Goal: Task Accomplishment & Management: Use online tool/utility

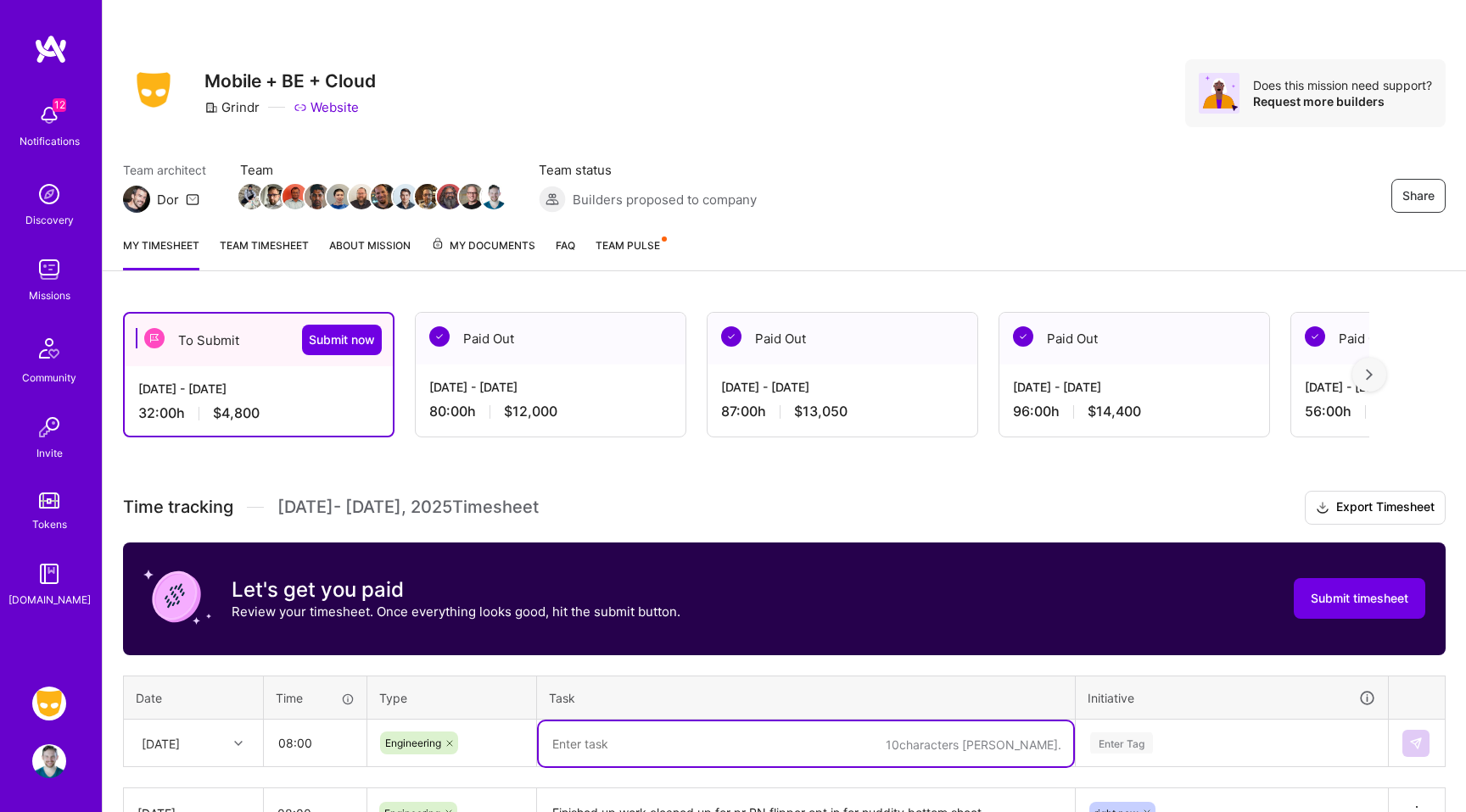
scroll to position [304, 0]
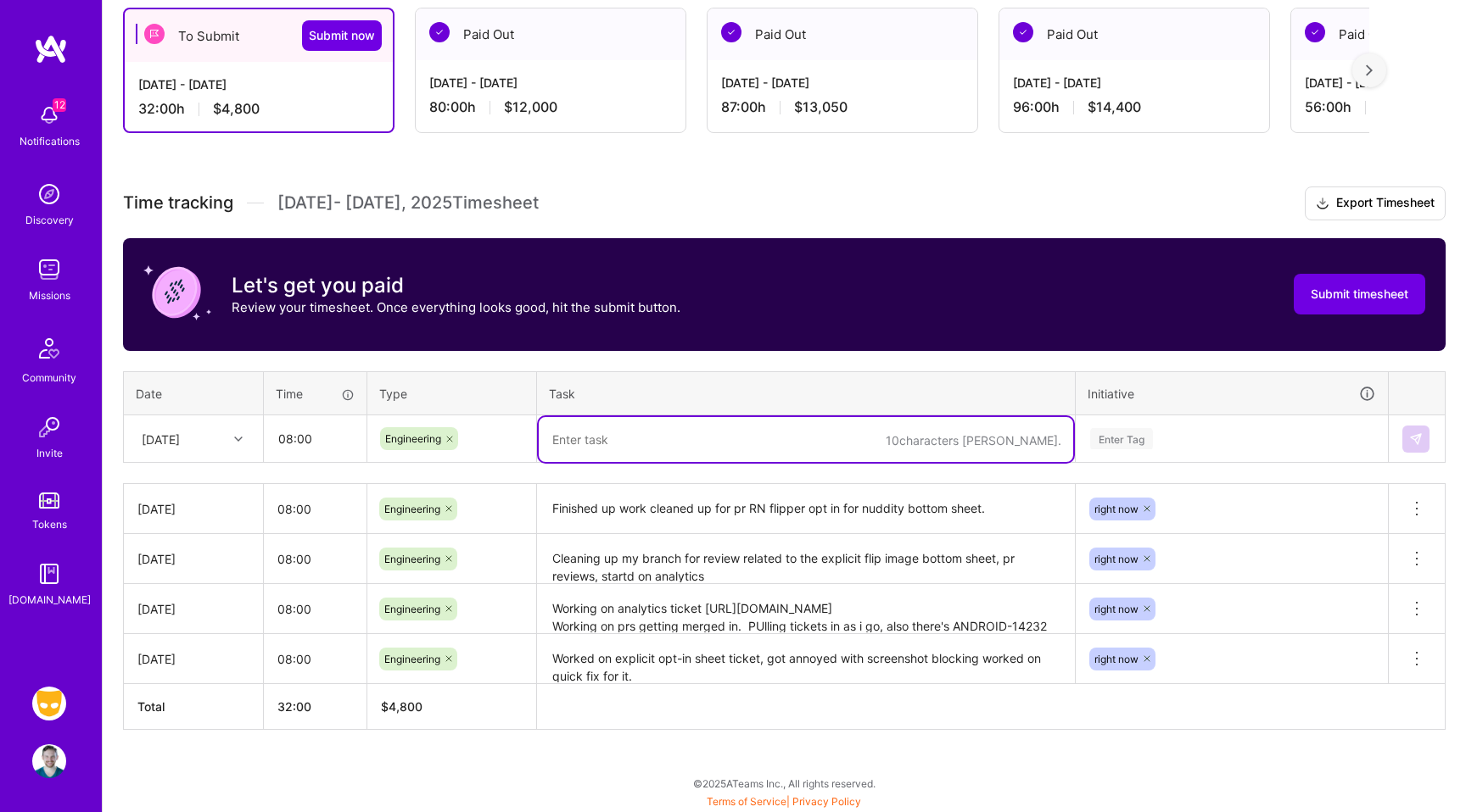
paste textarea "Y/T: Some weird bug while i was polishing up my changes for the RN explicit pho…"
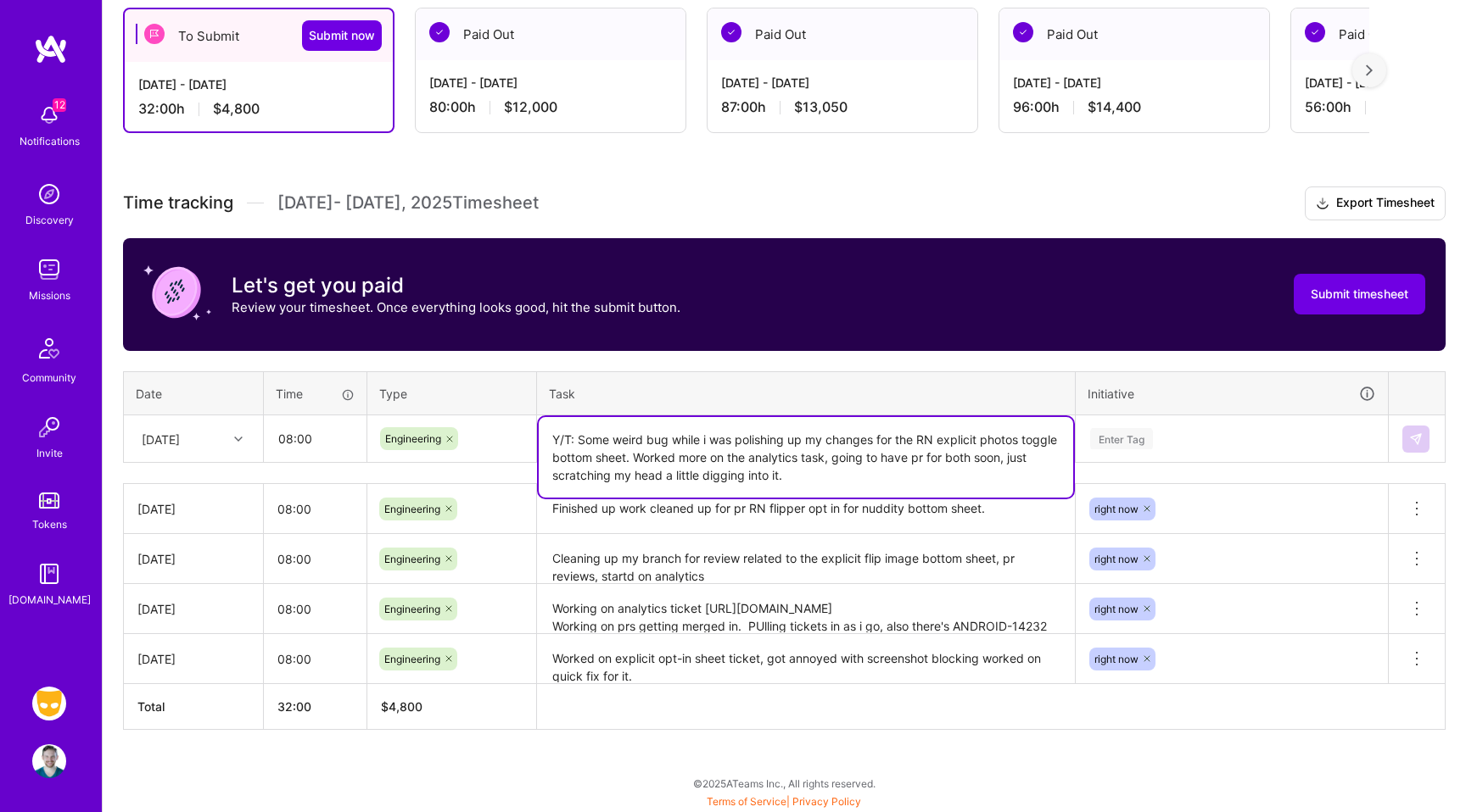
type textarea "Y/T: Some weird bug while i was polishing up my changes for the RN explicit pho…"
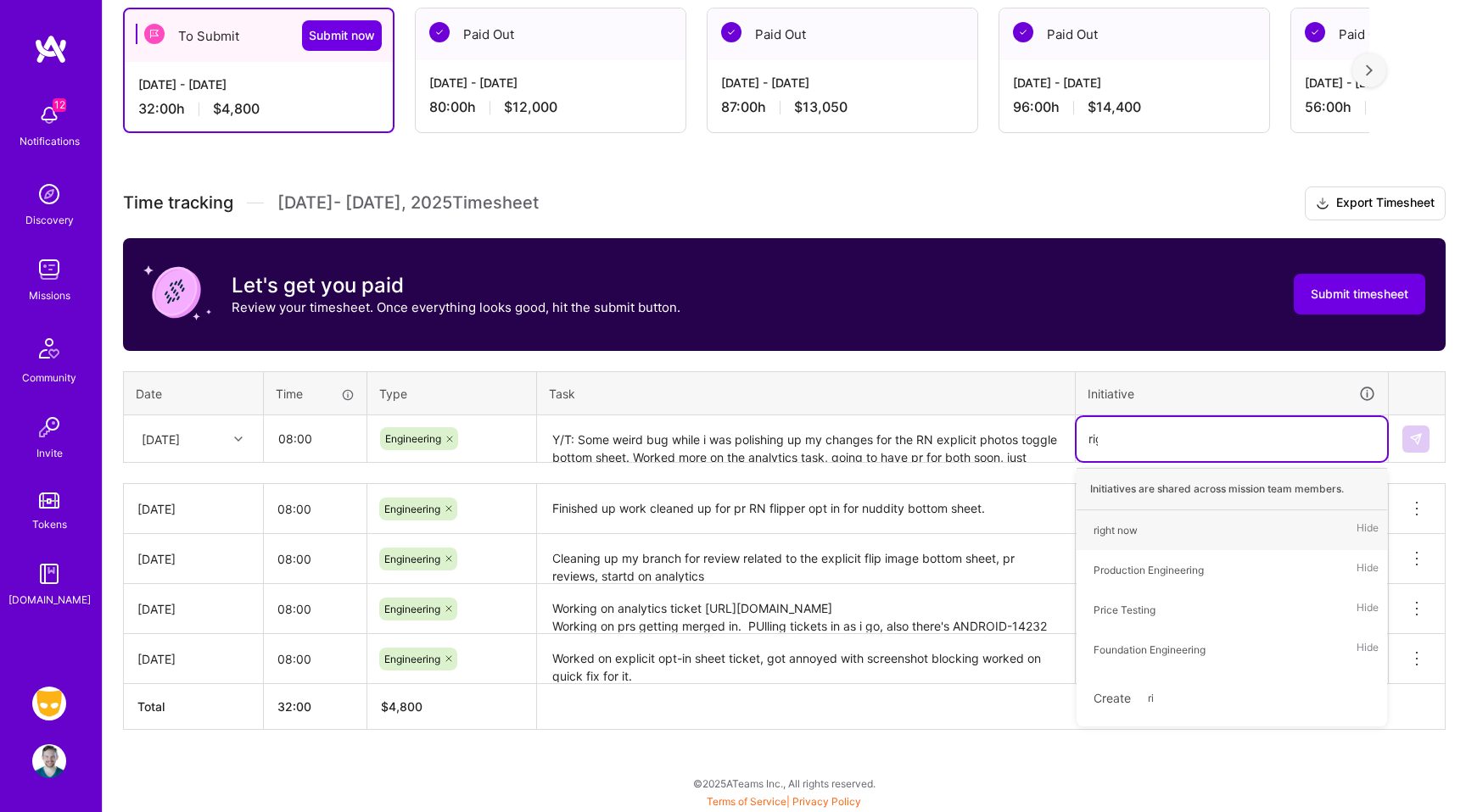
type input "righ"
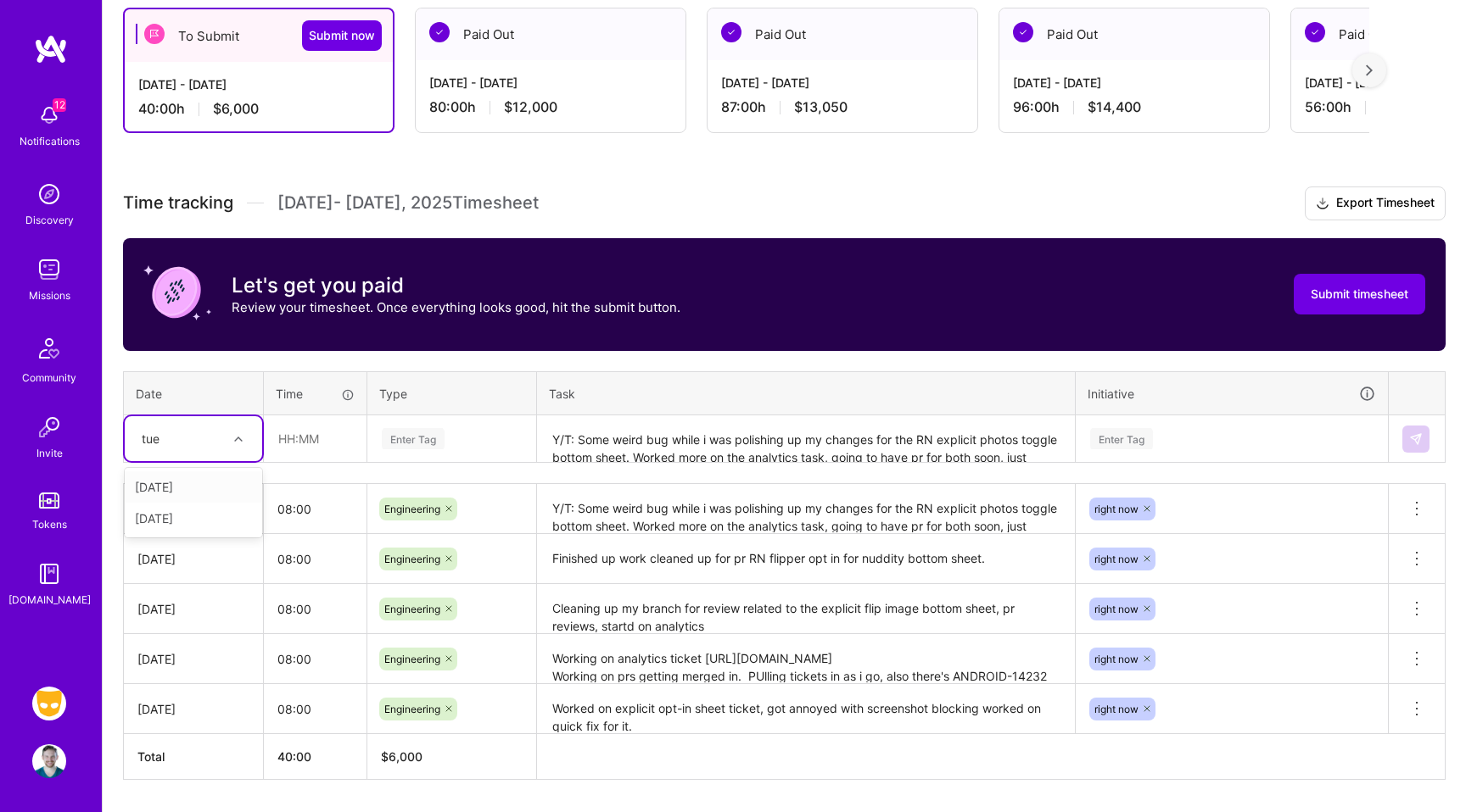
type input "tues"
type input "tue"
type input "08:00"
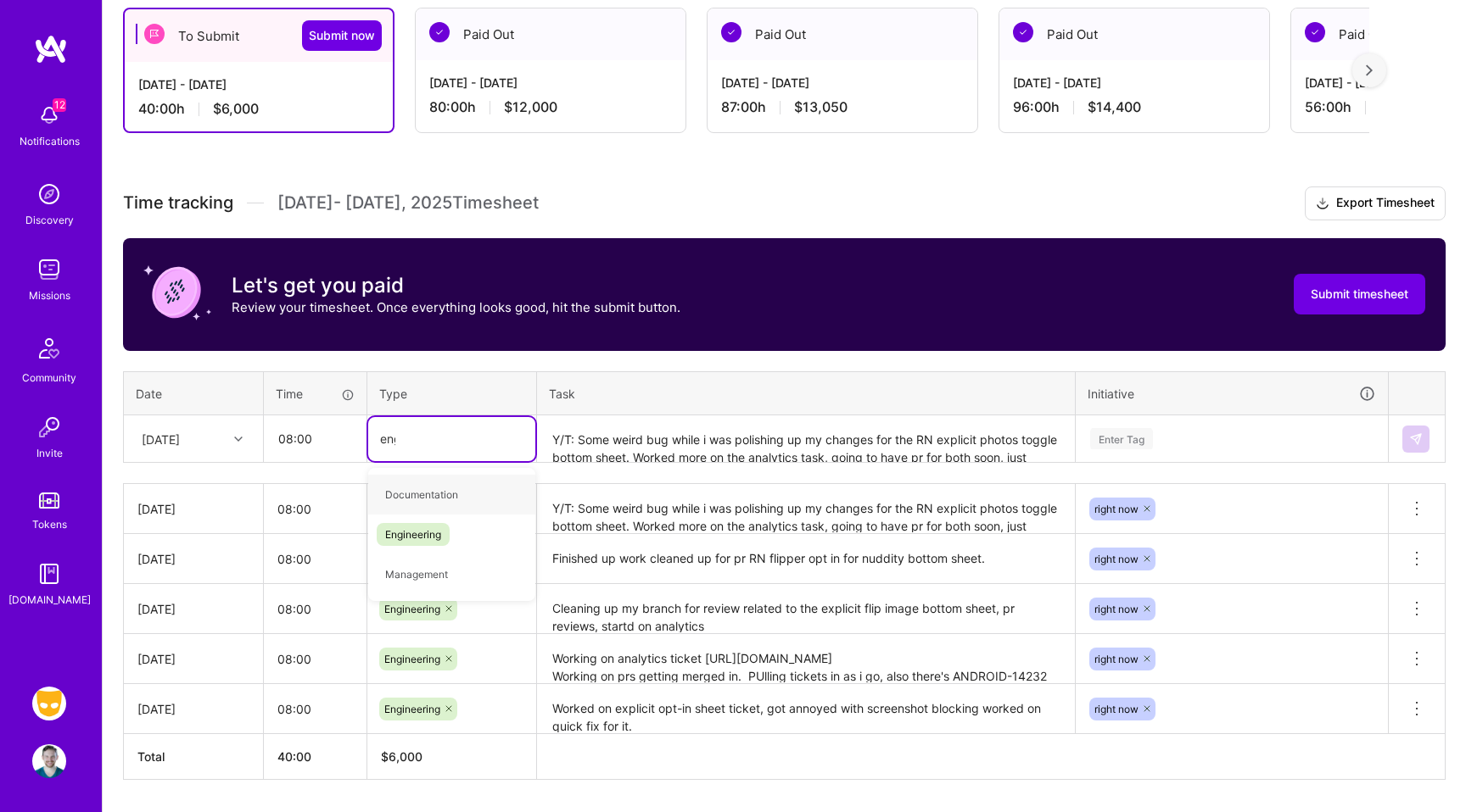
type input "engi"
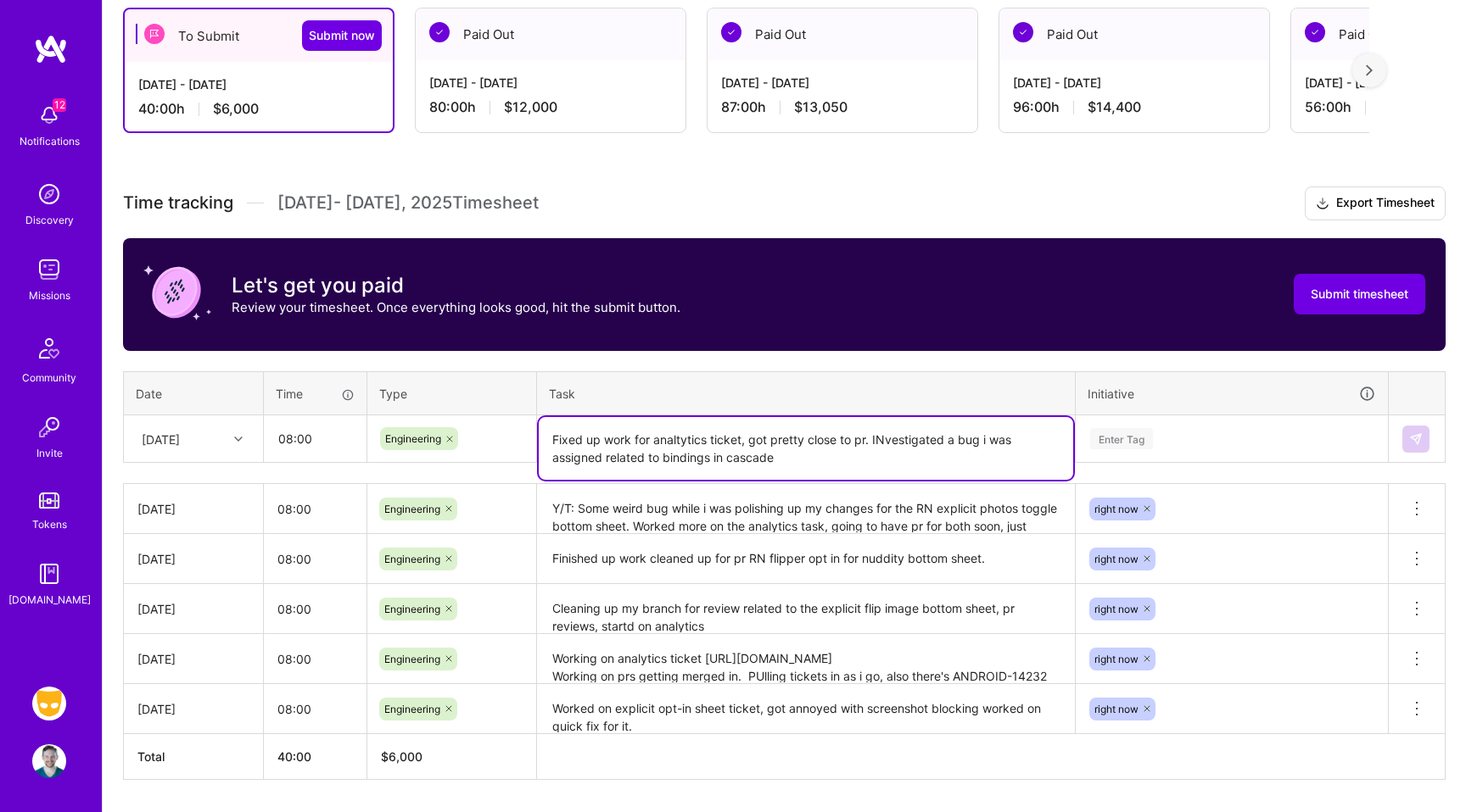
type textarea "Fixed up work for analtytics ticket, got pretty close to pr. INvestigated a bug…"
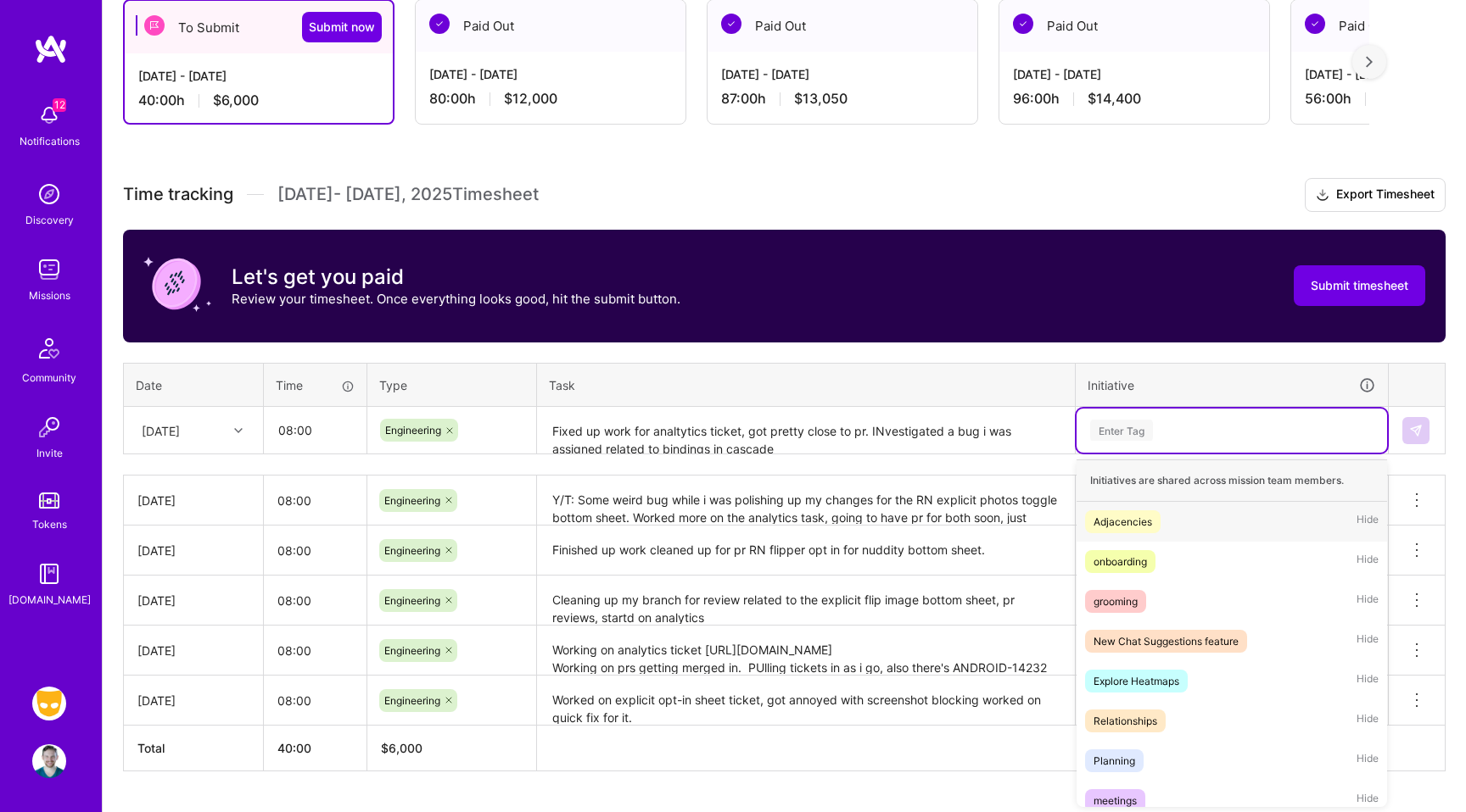
scroll to position [314, 0]
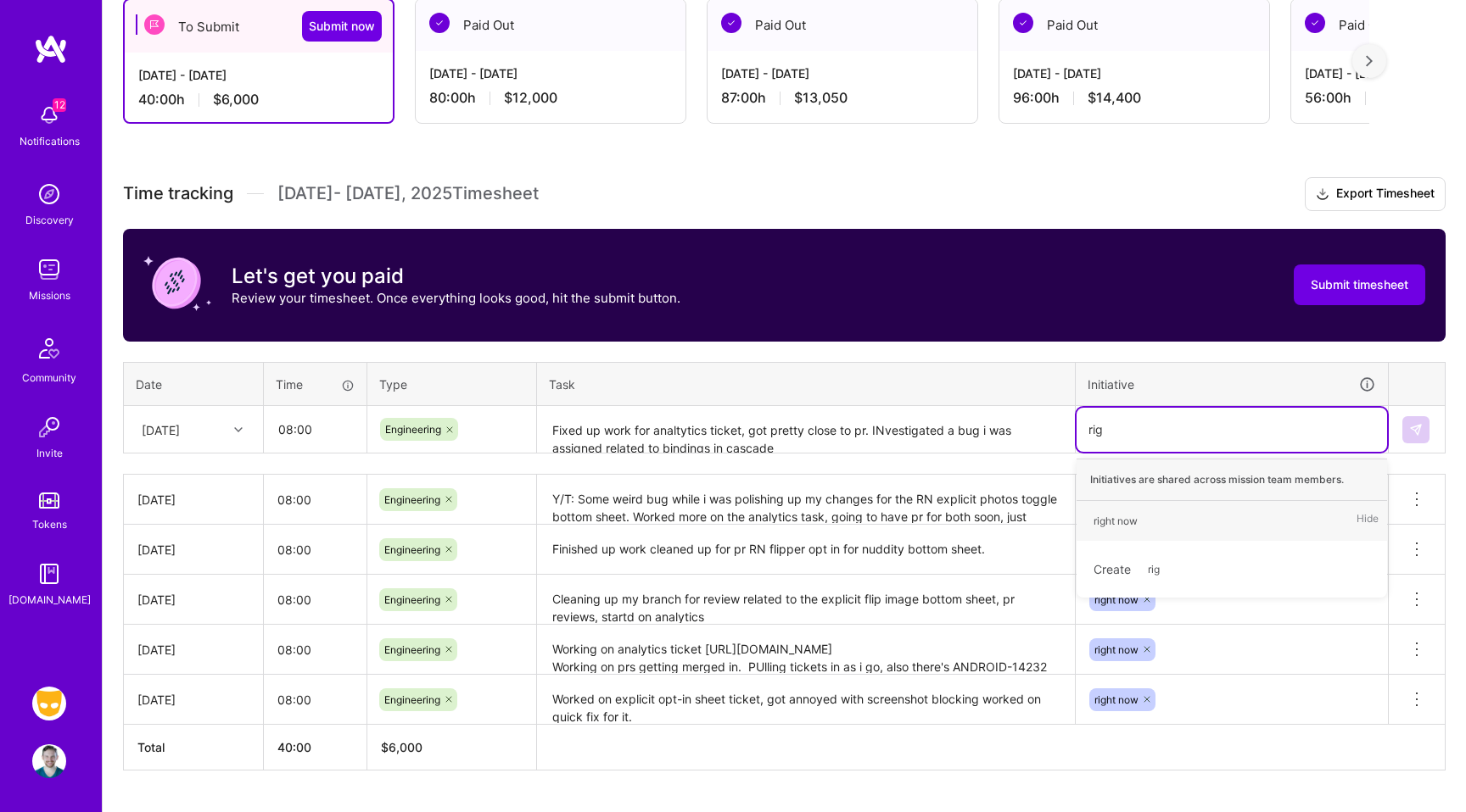
type input "righ"
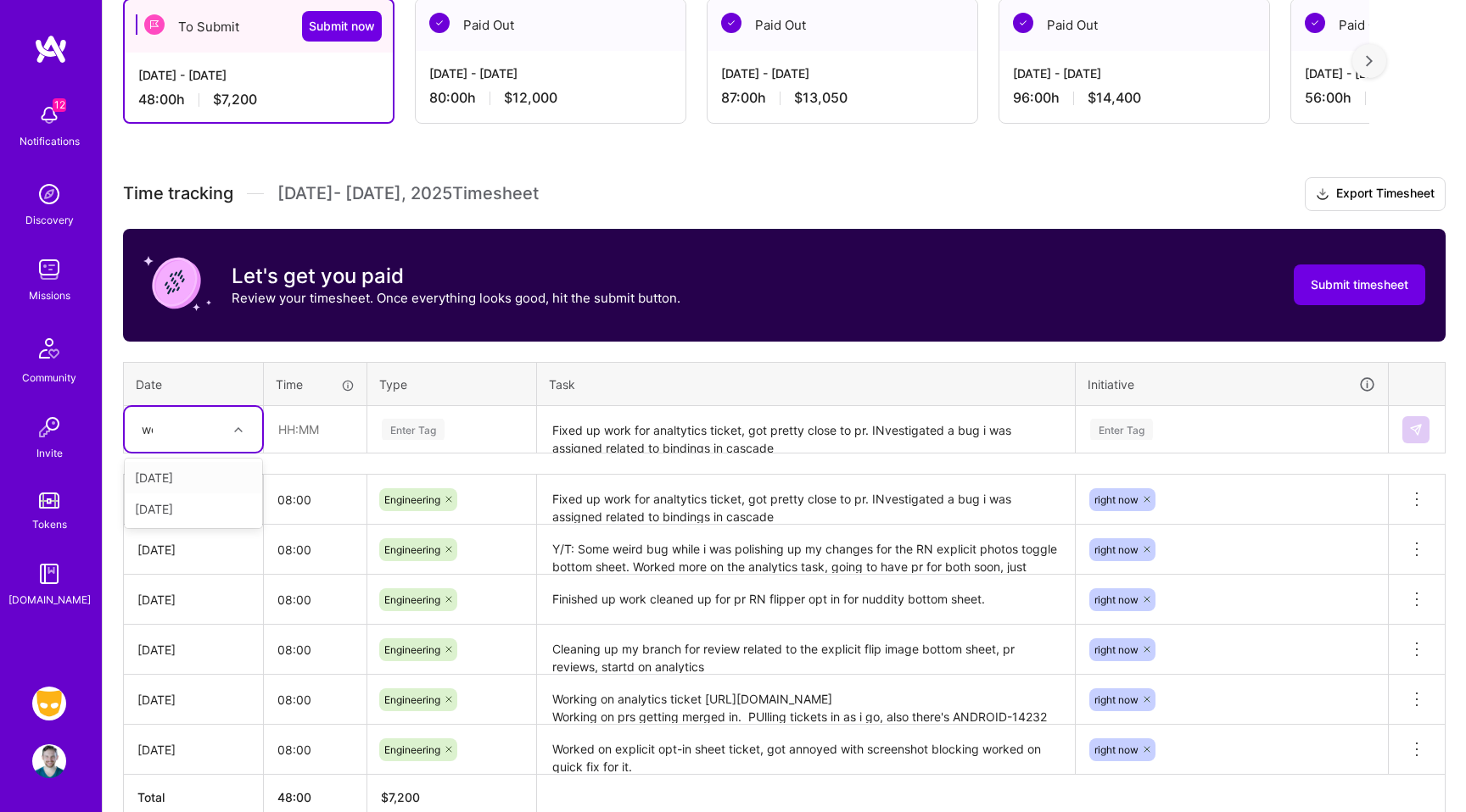
type input "wed"
type input "08:00"
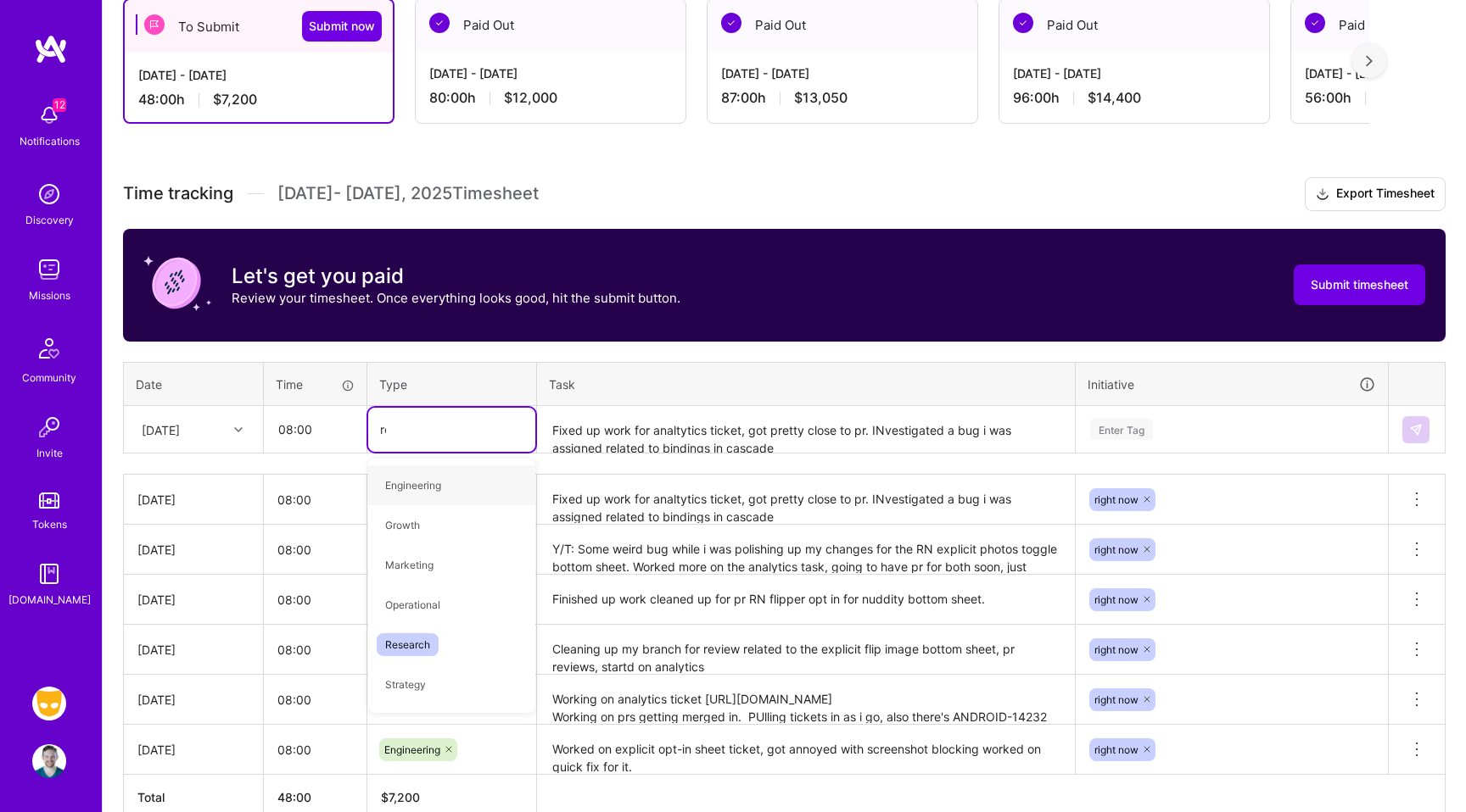
type input "ren"
type input "engi"
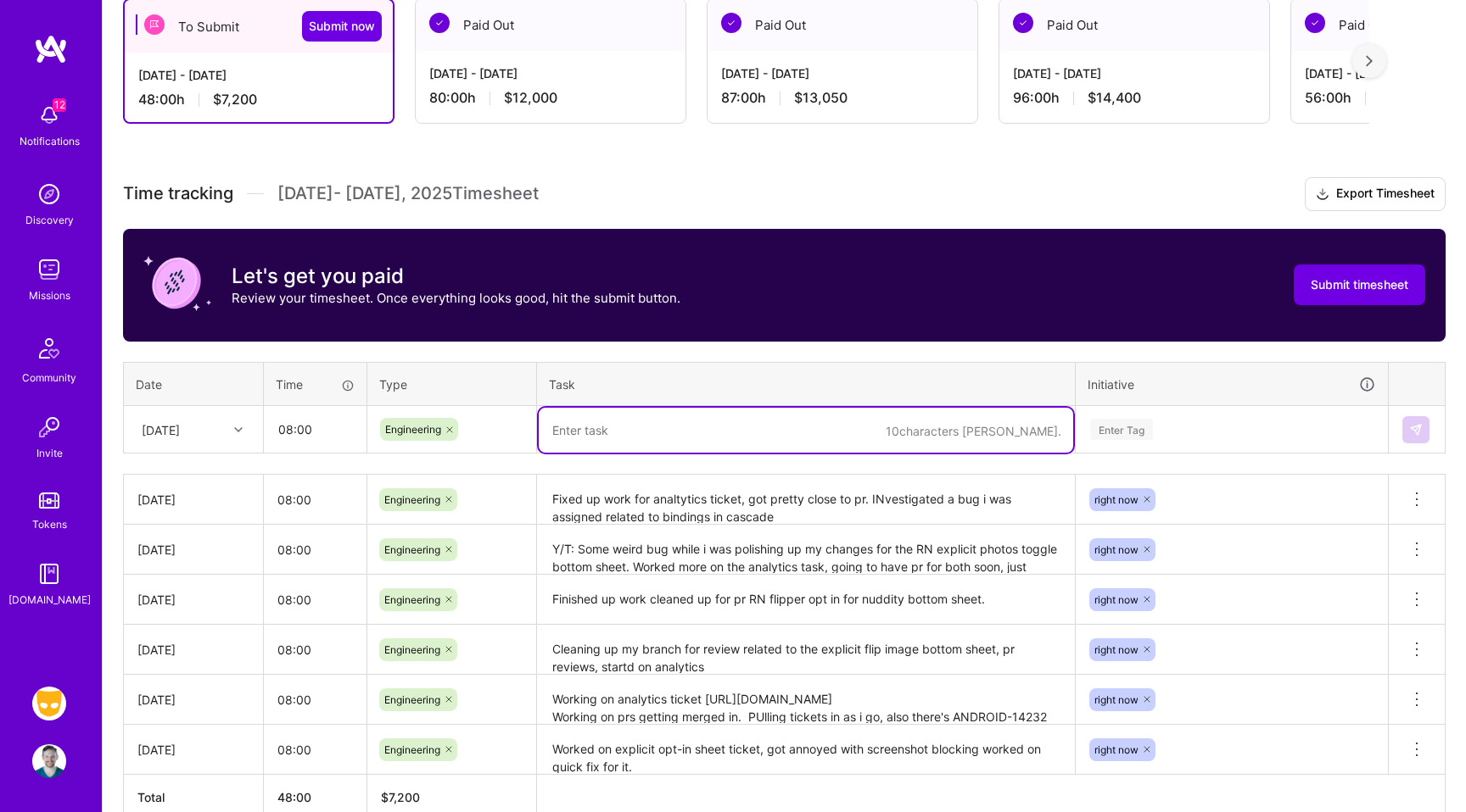
type textarea "i"
type textarea "Got analytics PR up, clean up on bottom sheet. (redid a portion of it)"
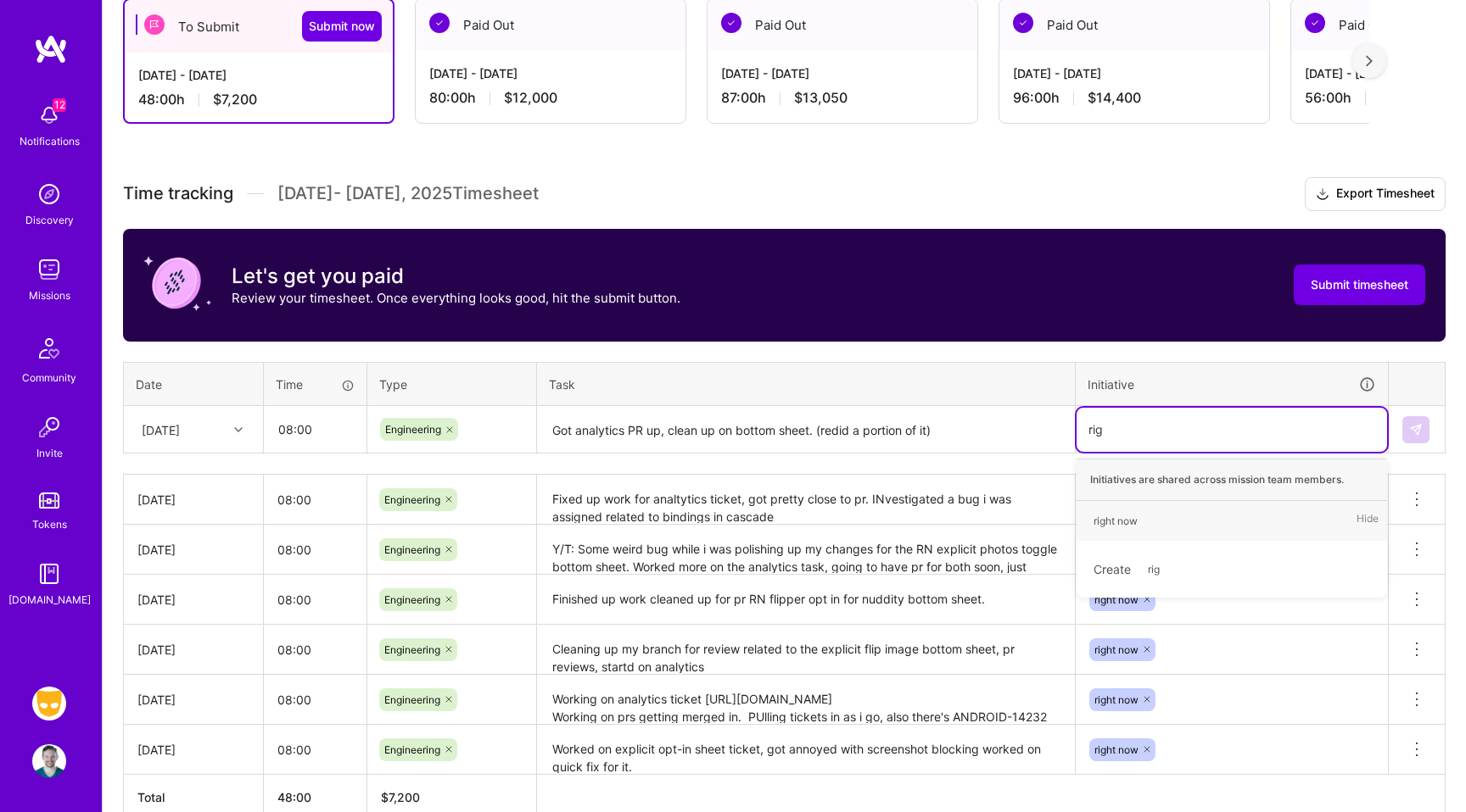
type input "righ"
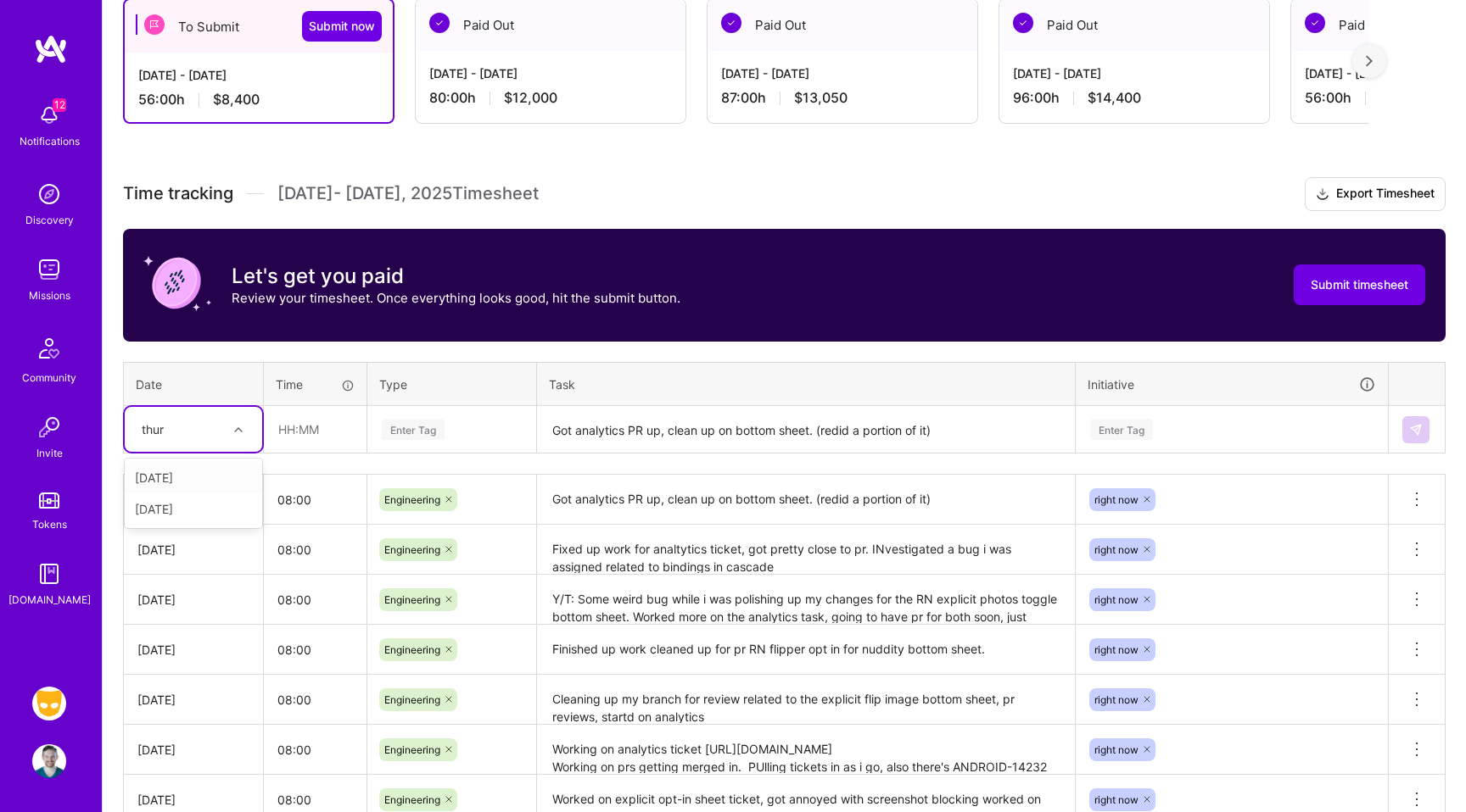
type input "thurs"
type input "08:00"
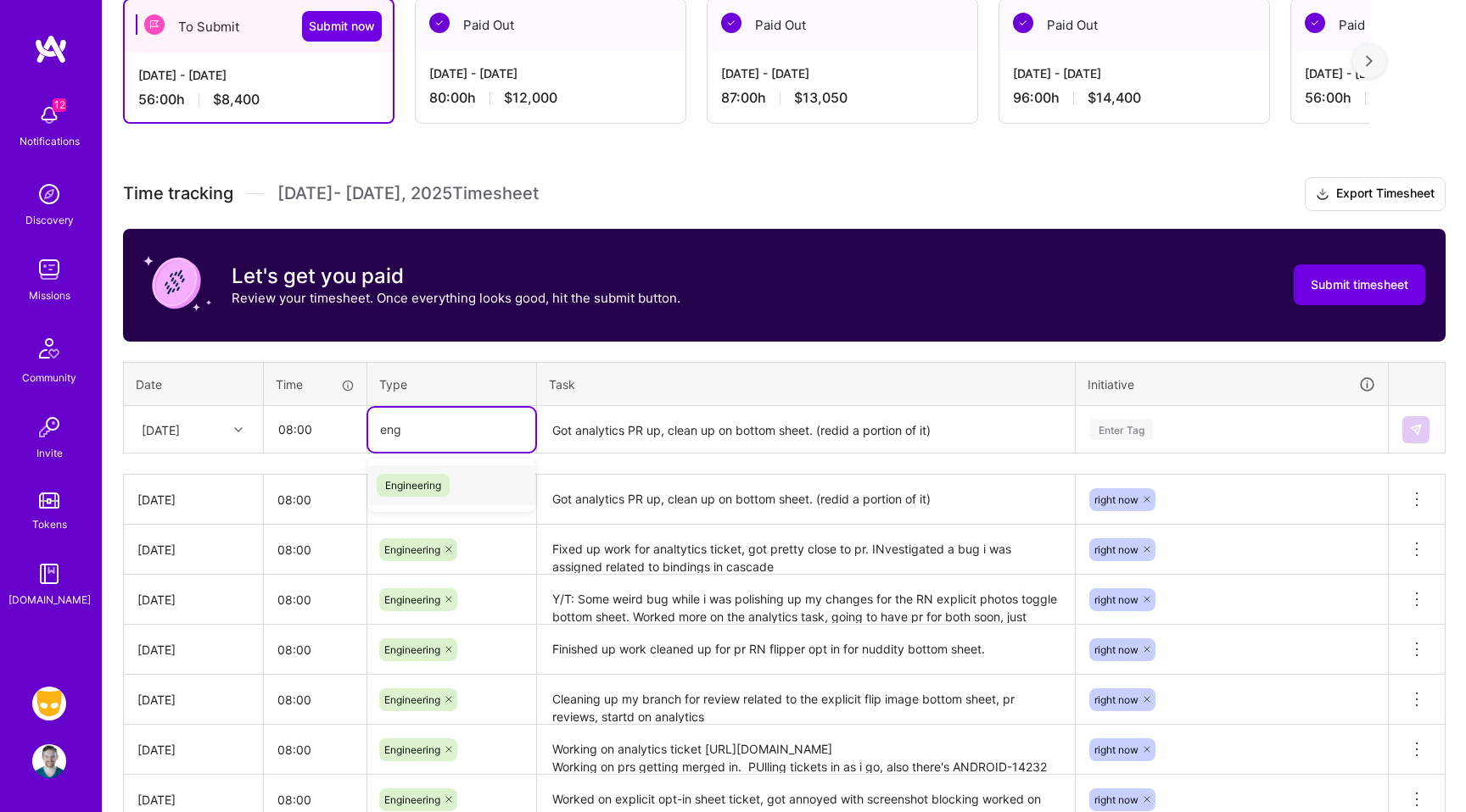
type input "engi"
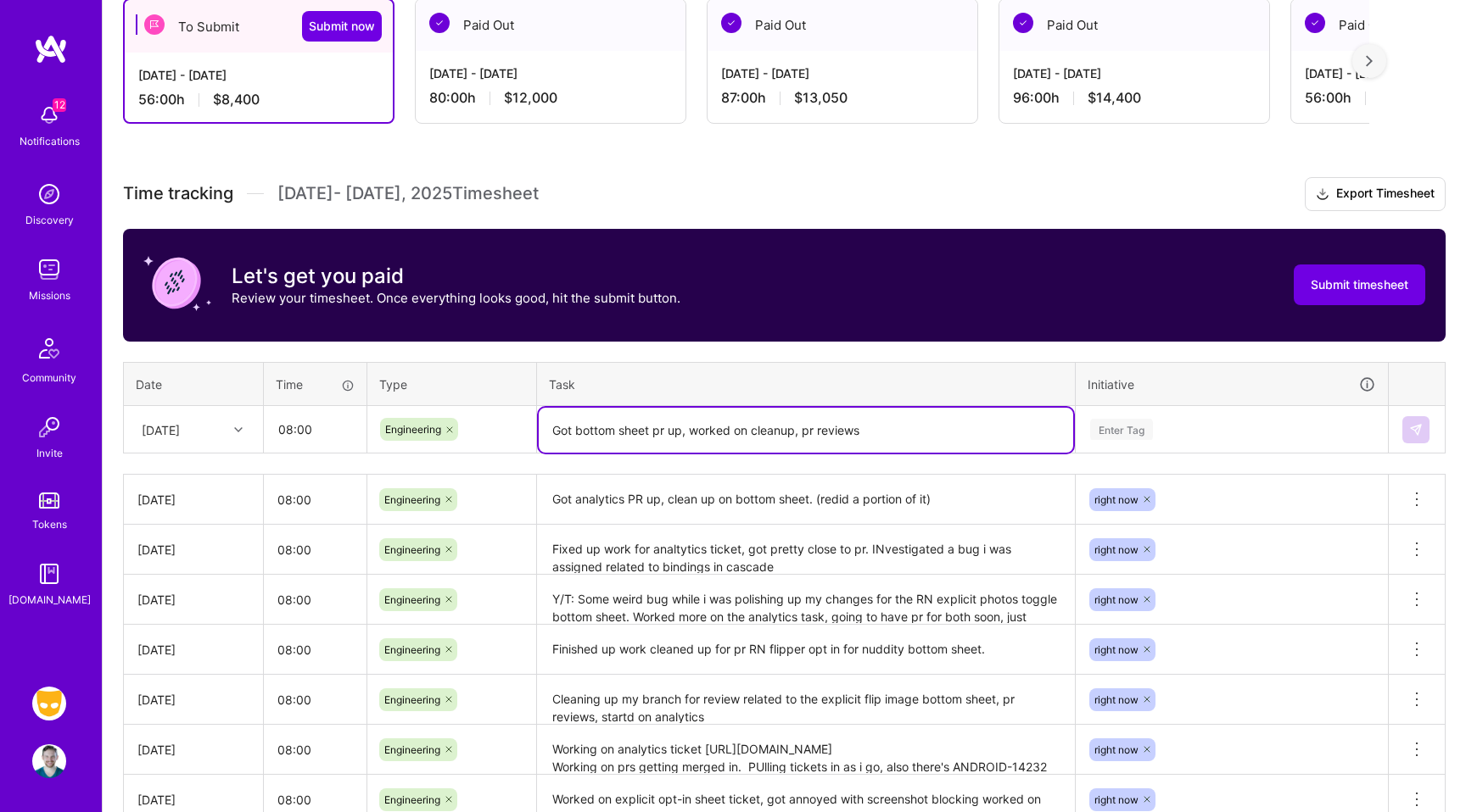
type textarea "Got bottom sheet pr up, worked on cleanup, pr reviews"
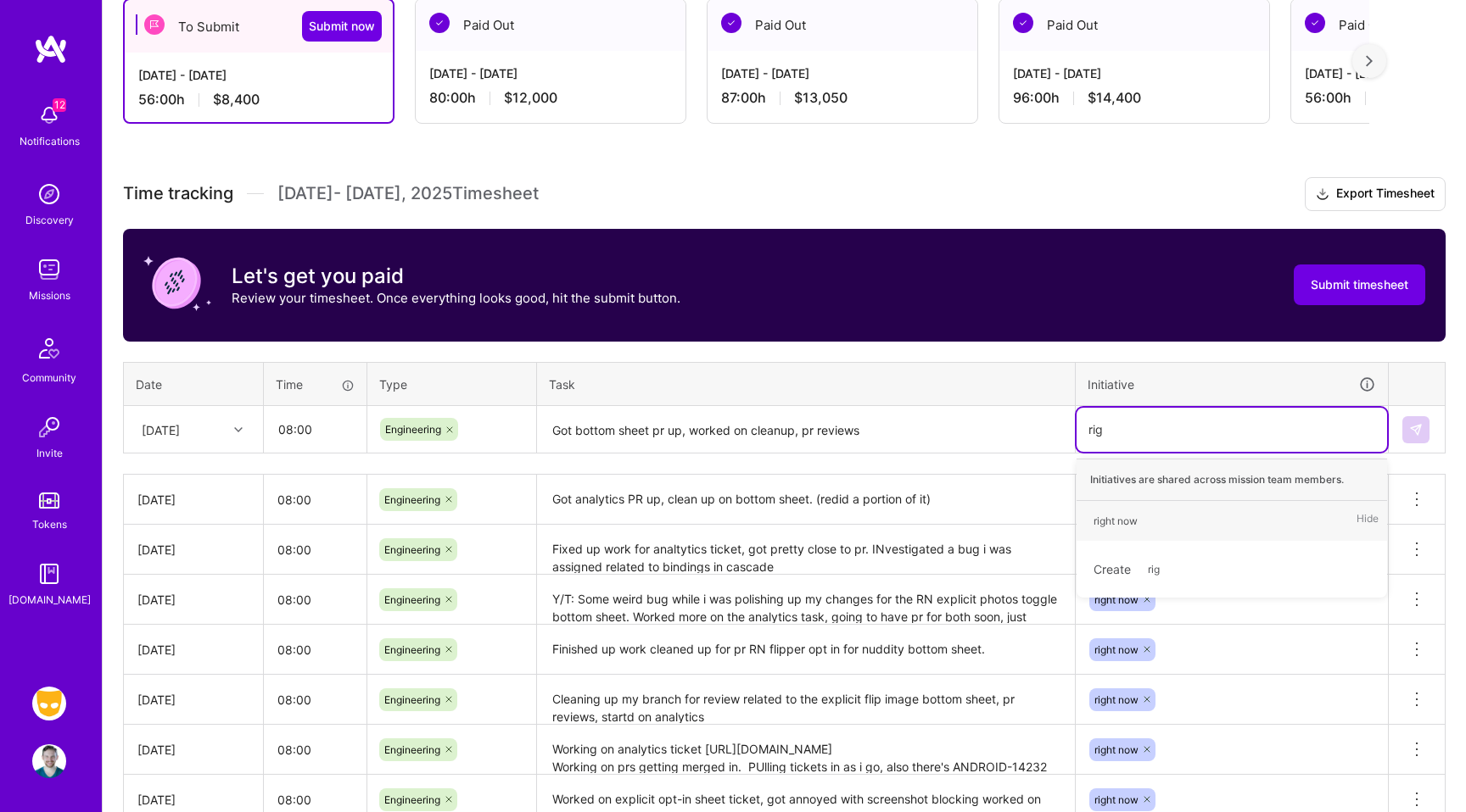
type input "righ"
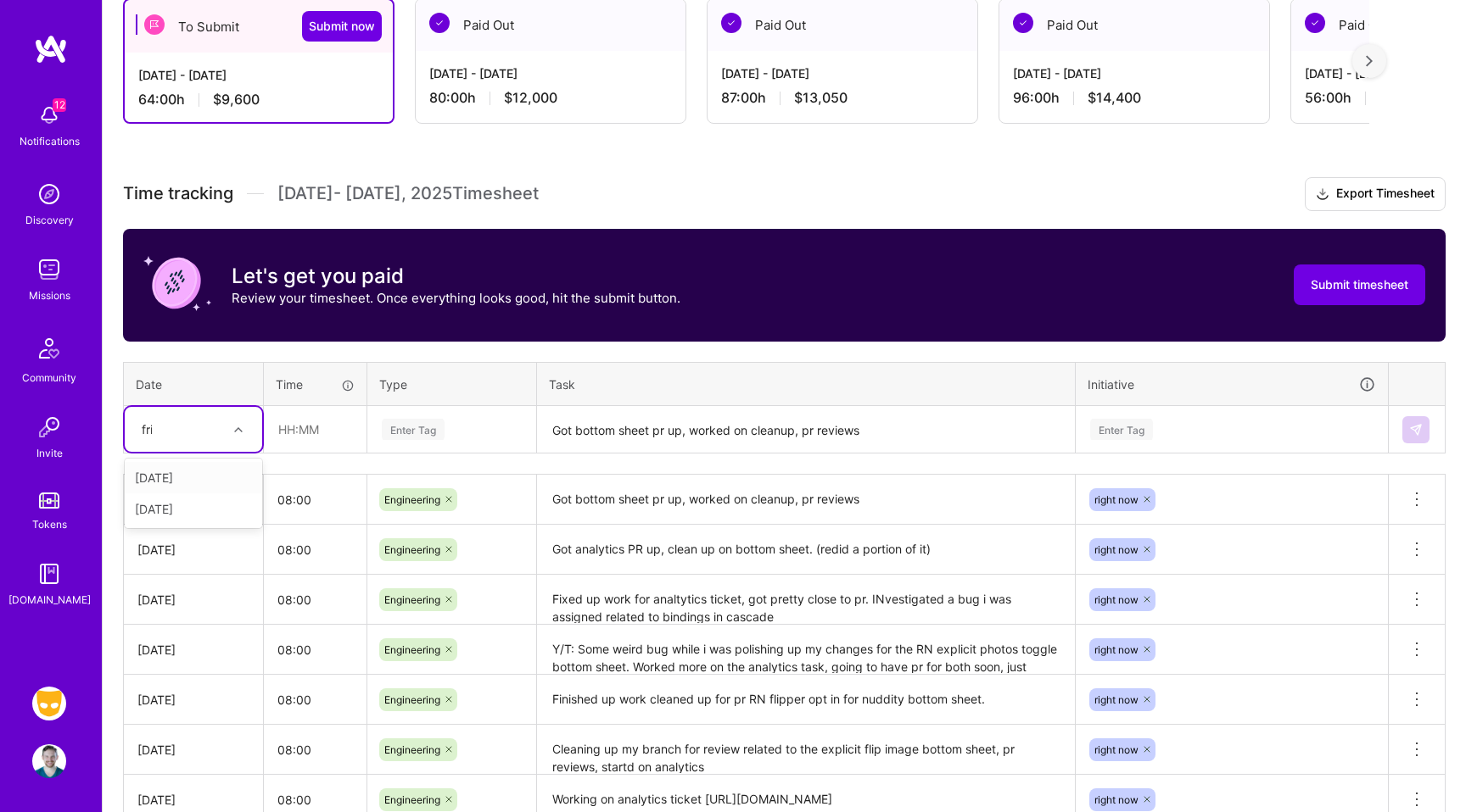
type input "frid"
type input "08:00"
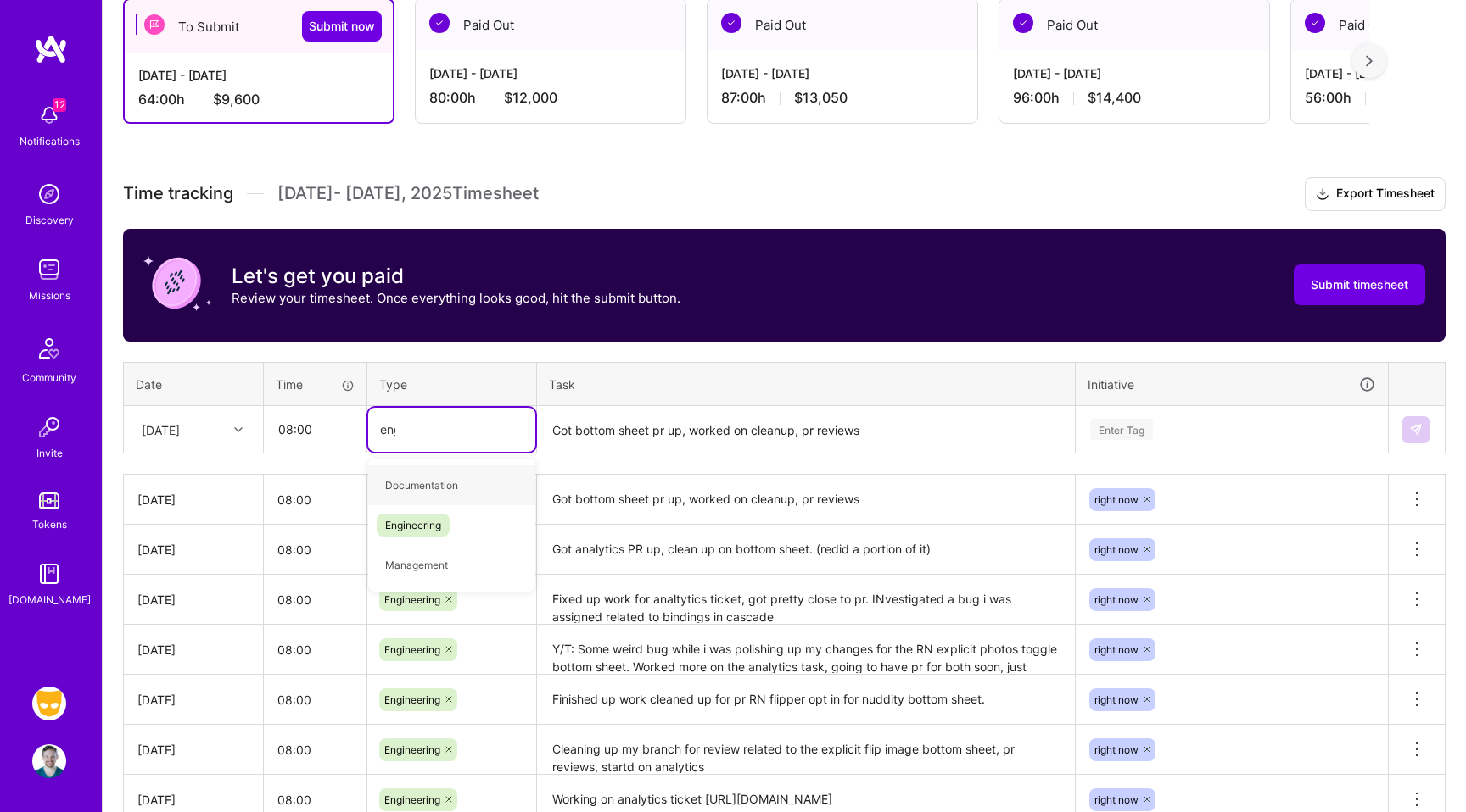
type input "engi"
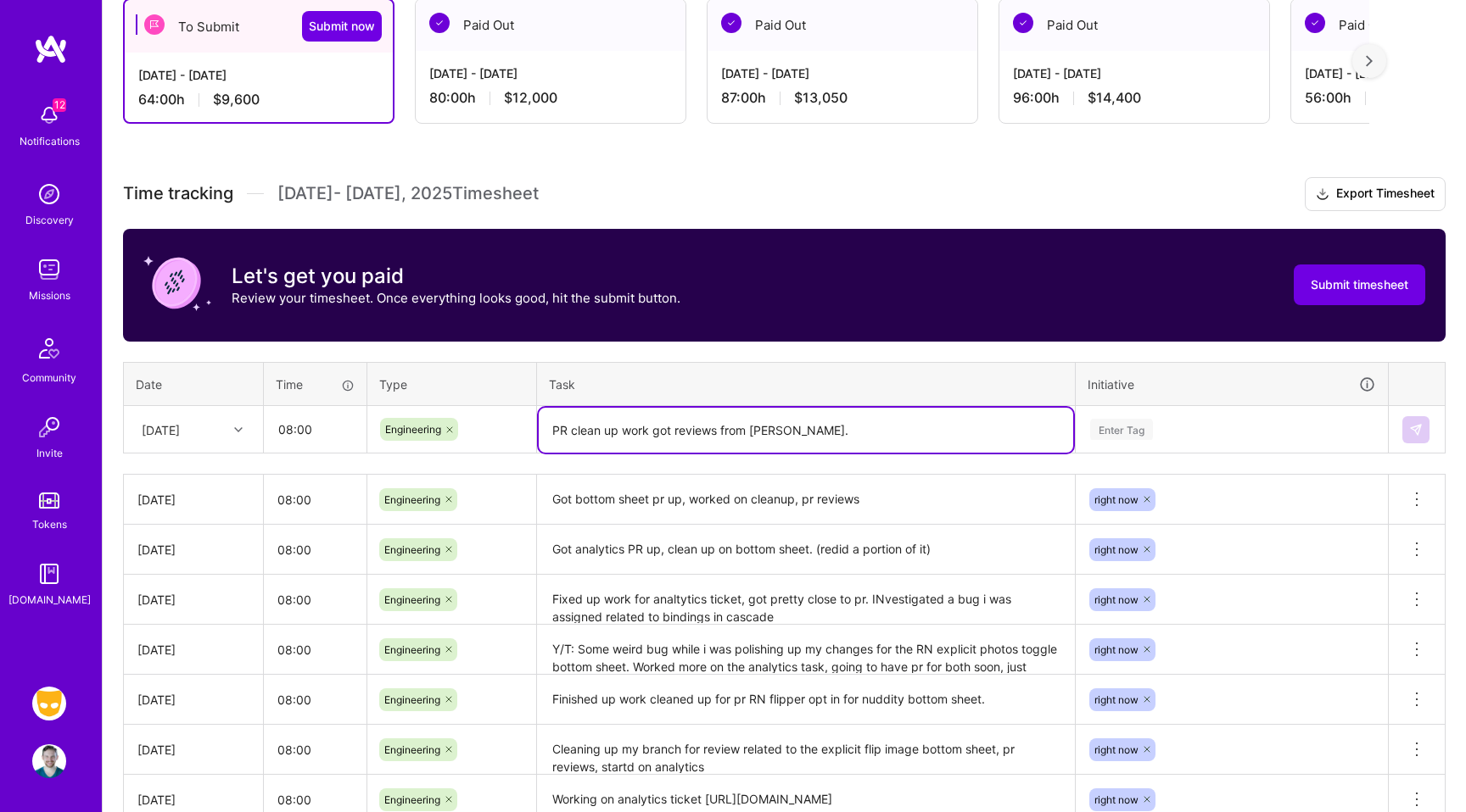
type textarea "PR clean up work got reviews from [PERSON_NAME]."
click at [796, 498] on textarea "Got bottom sheet pr up, worked on cleanup, pr reviews" at bounding box center [805, 499] width 535 height 46
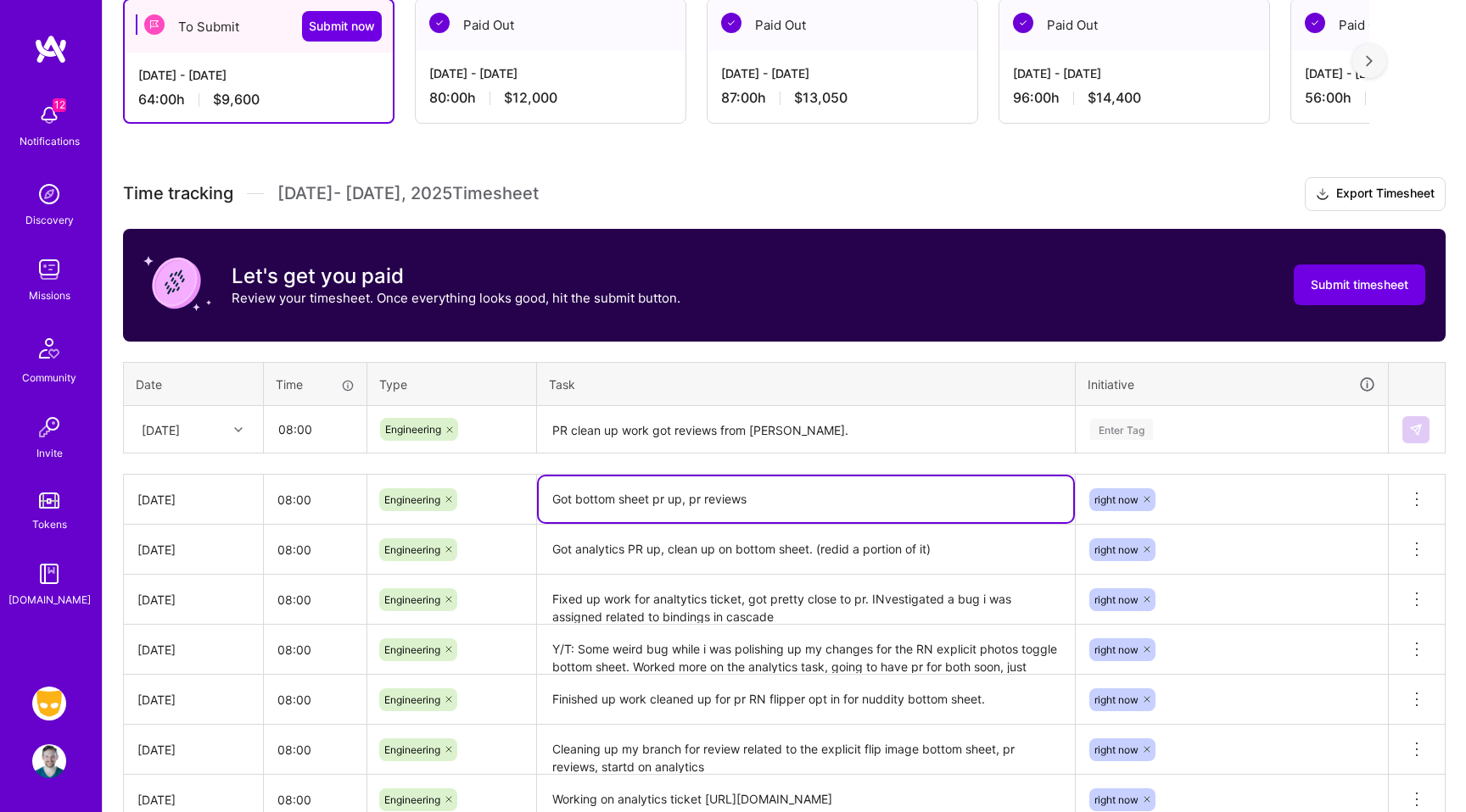
type textarea "Got bottom sheet pr up, pr reviews"
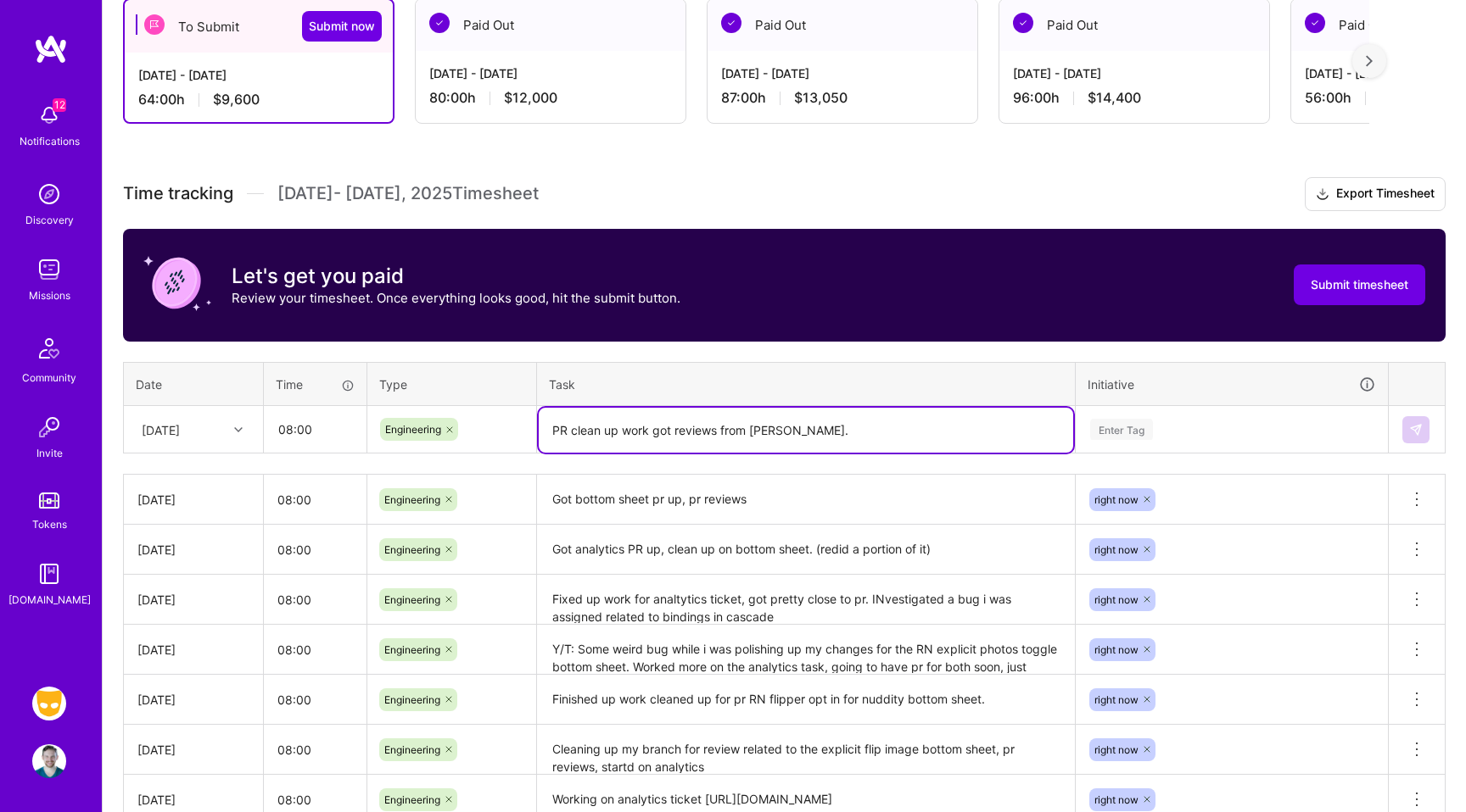
click at [949, 436] on textarea "PR clean up work got reviews from [PERSON_NAME]." at bounding box center [805, 430] width 535 height 45
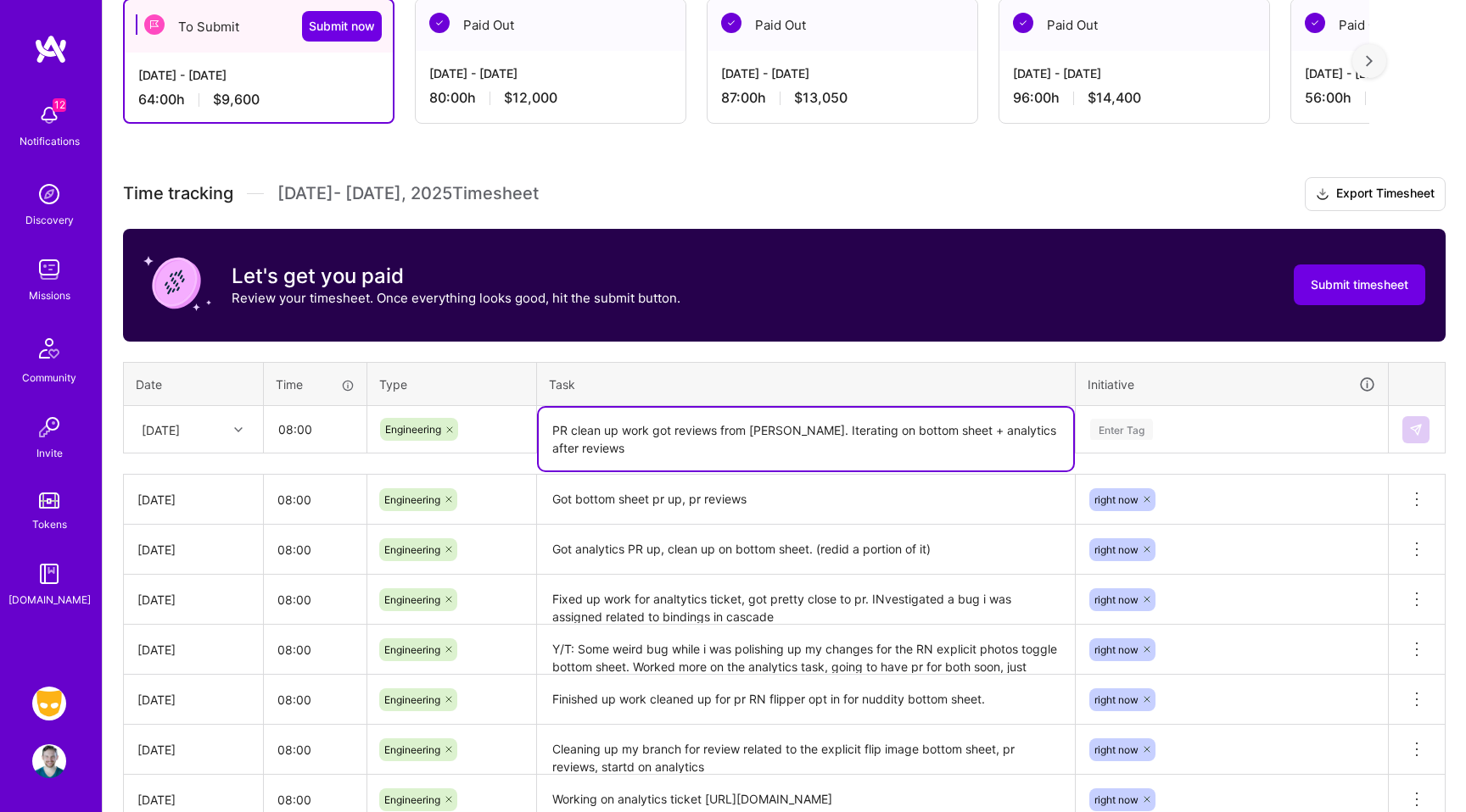
type textarea "PR clean up work got reviews from [PERSON_NAME]. Iterating on bottom sheet + an…"
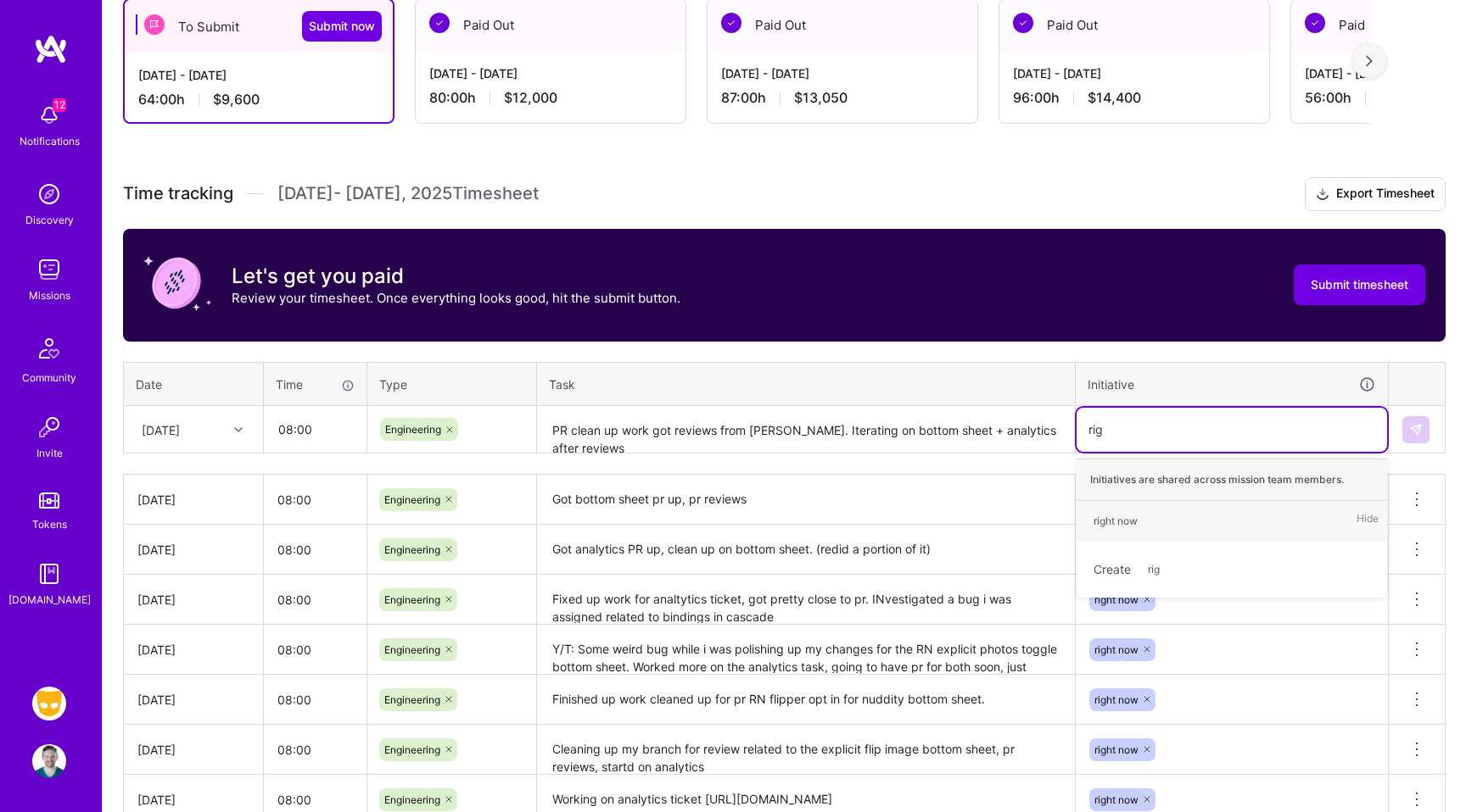
type input "righ"
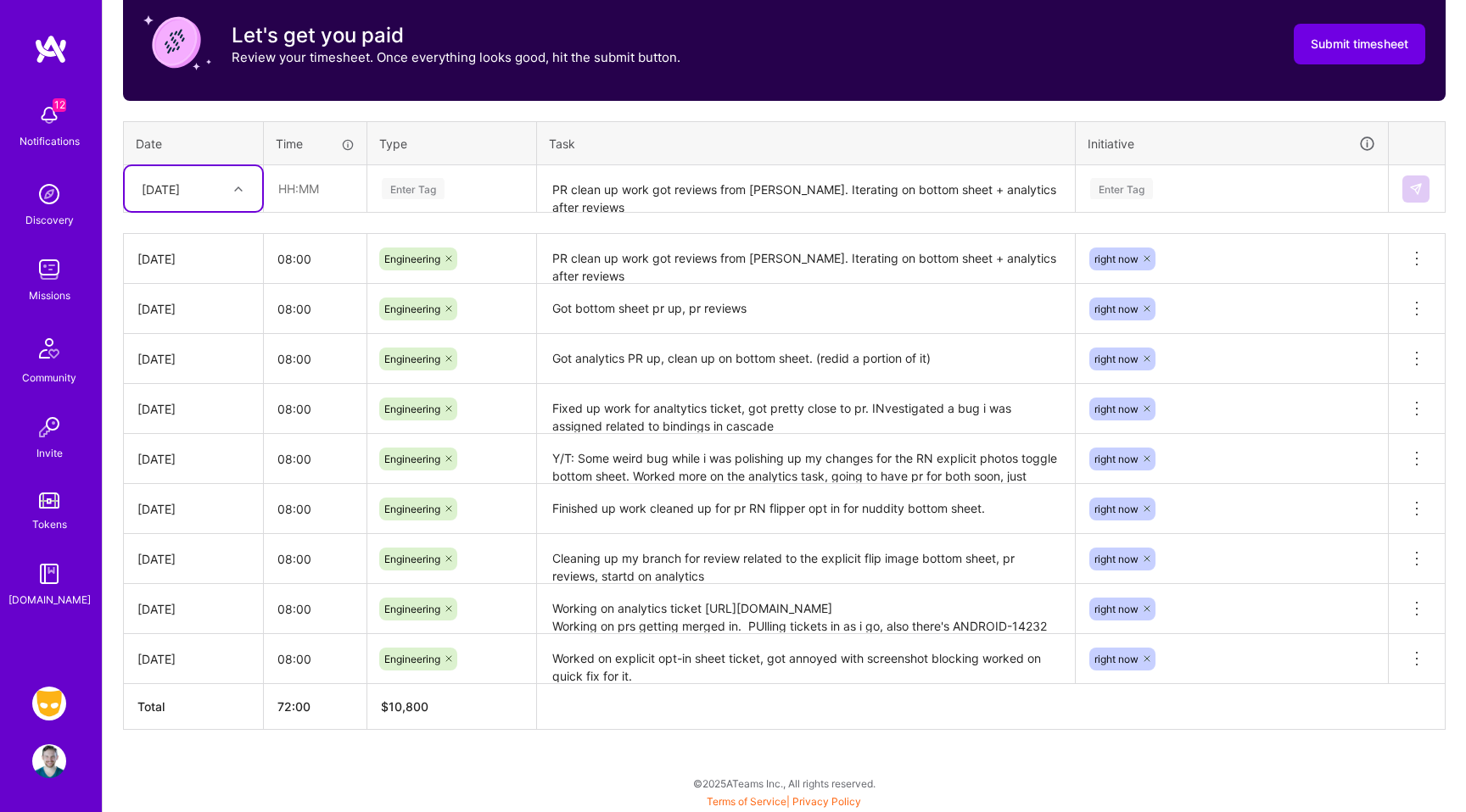
scroll to position [530, 0]
